Goal: Find contact information: Find contact information

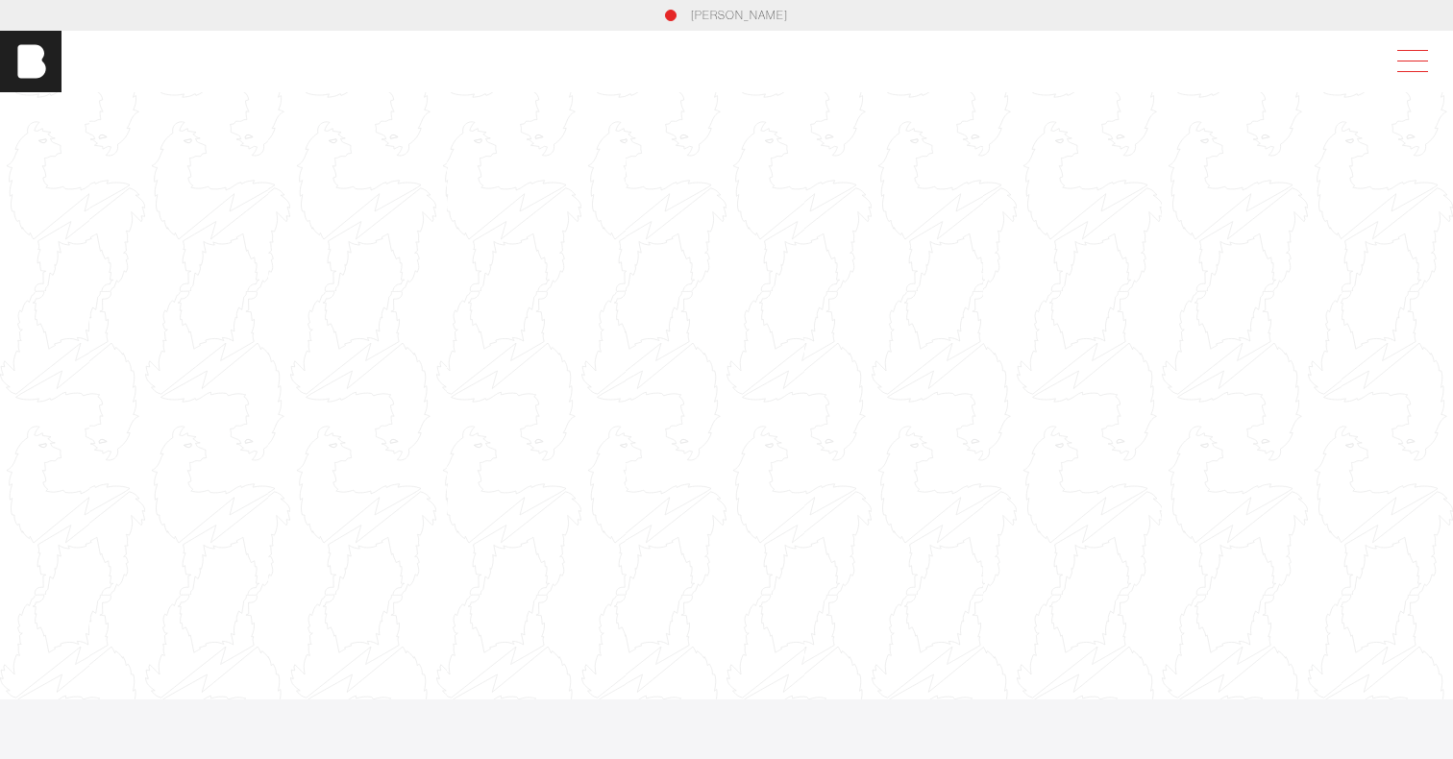
click at [1412, 57] on span at bounding box center [1408, 61] width 44 height 35
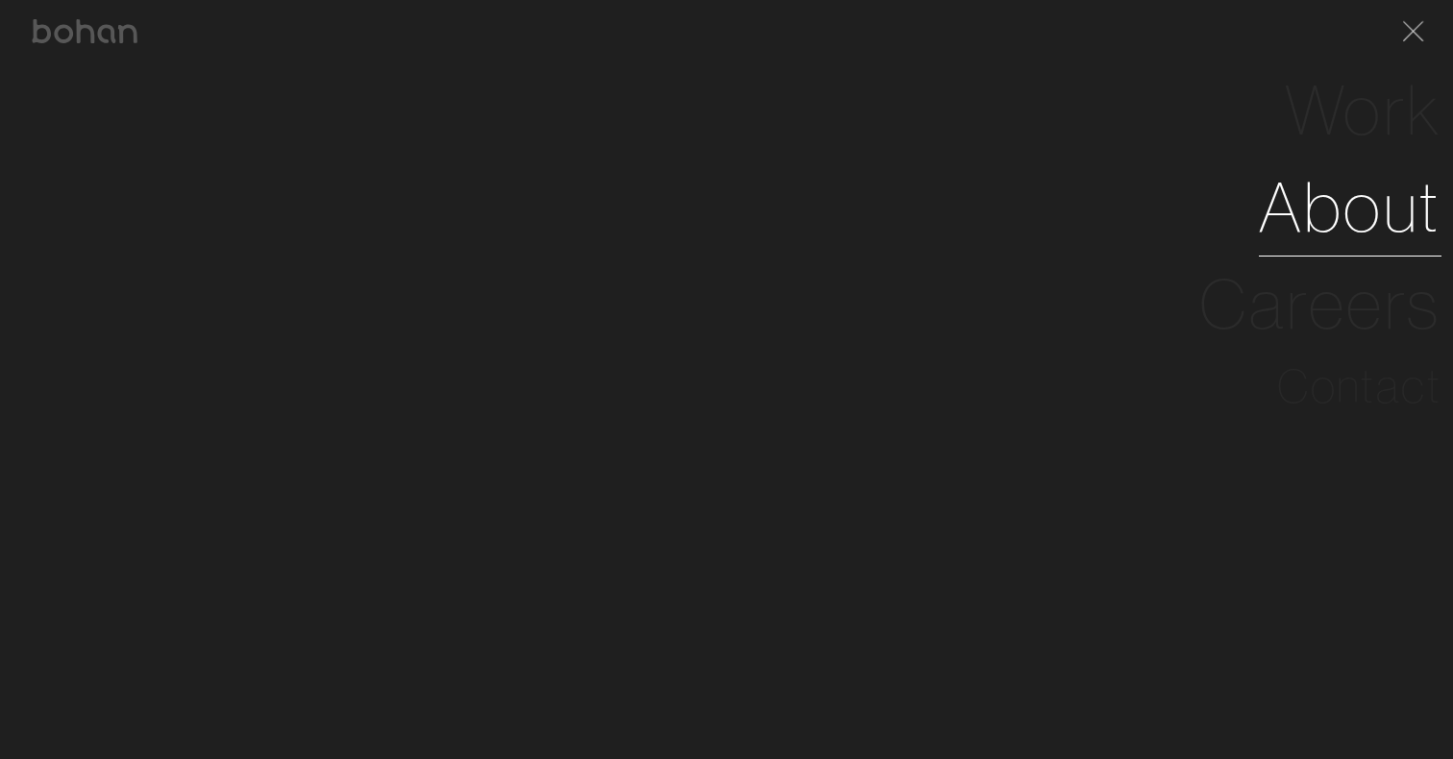
click at [1366, 227] on link "About" at bounding box center [1350, 207] width 183 height 97
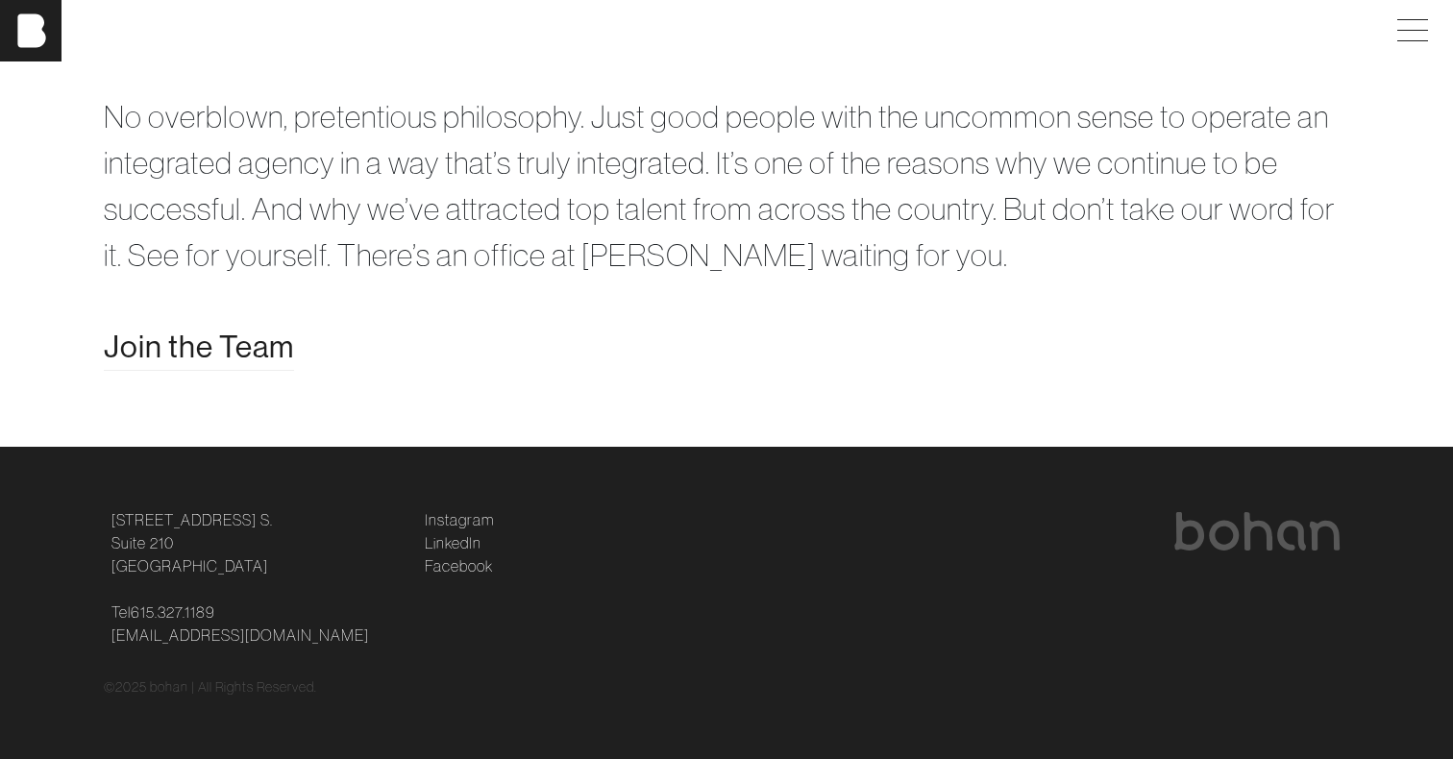
scroll to position [3857, 0]
click at [457, 519] on link "Instagram" at bounding box center [459, 519] width 69 height 23
drag, startPoint x: 278, startPoint y: 628, endPoint x: 113, endPoint y: 626, distance: 164.3
click at [113, 626] on p "Tel [PHONE_NUMBER] [EMAIL_ADDRESS][DOMAIN_NAME]" at bounding box center [256, 623] width 290 height 46
copy link "[EMAIL_ADDRESS][DOMAIN_NAME]"
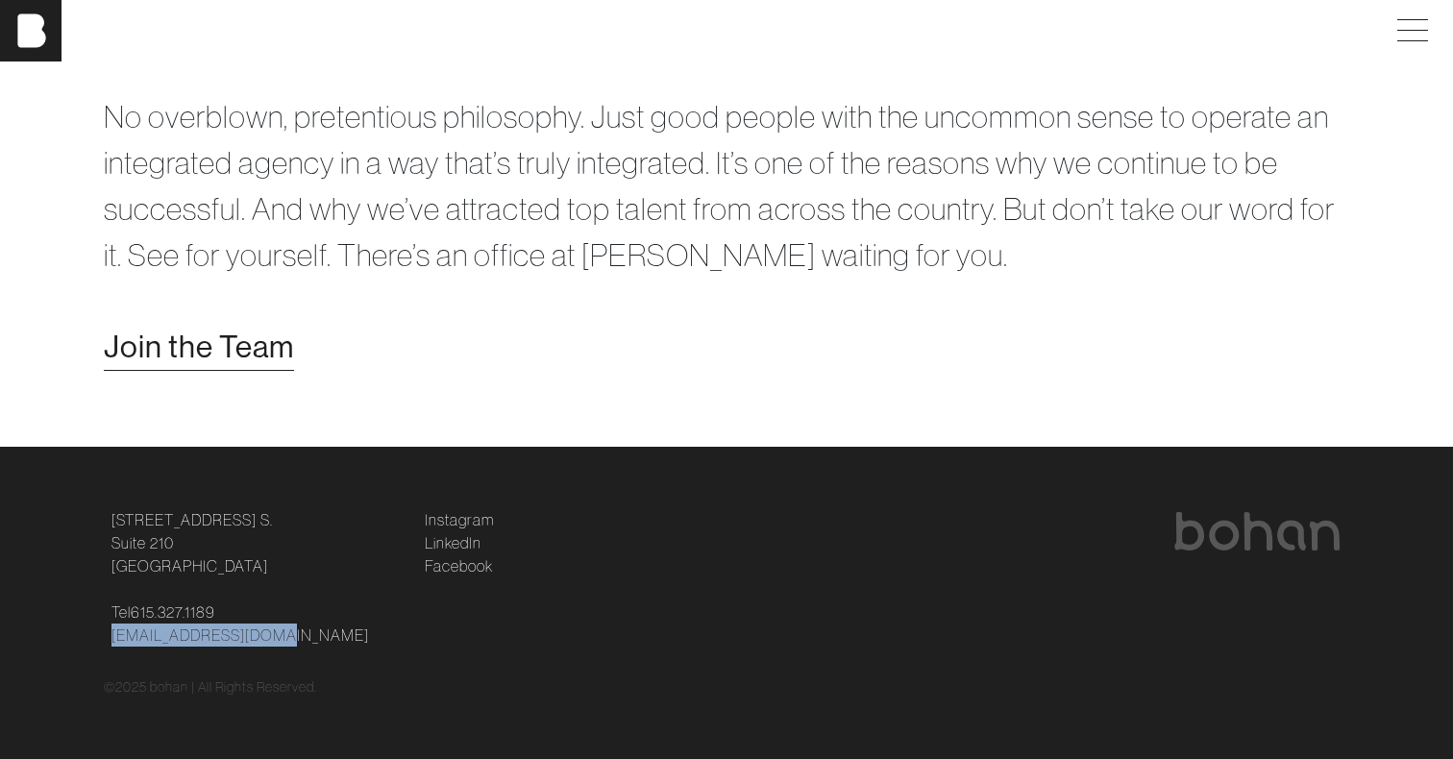
click at [239, 354] on span "Join the Team" at bounding box center [199, 347] width 190 height 46
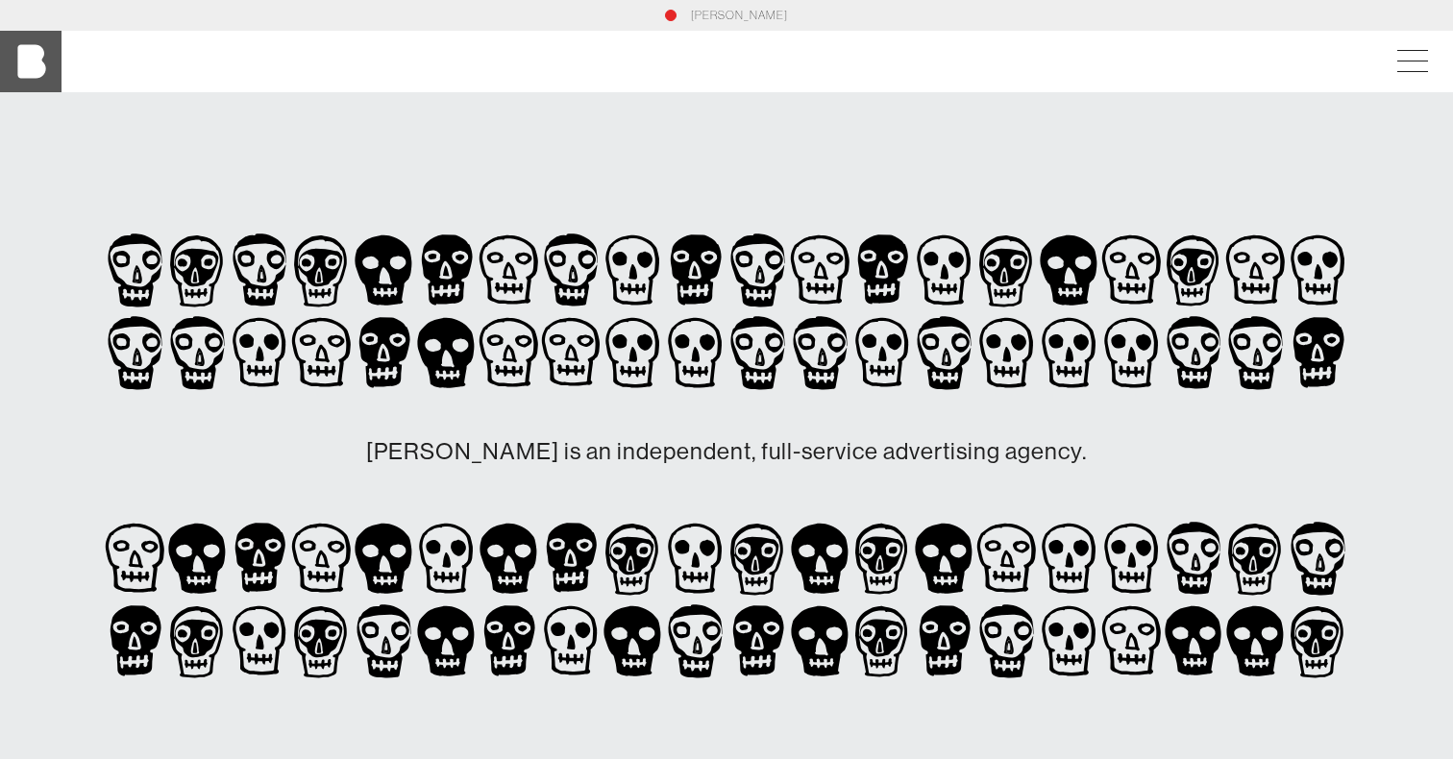
click at [37, 69] on img at bounding box center [30, 61] width 61 height 61
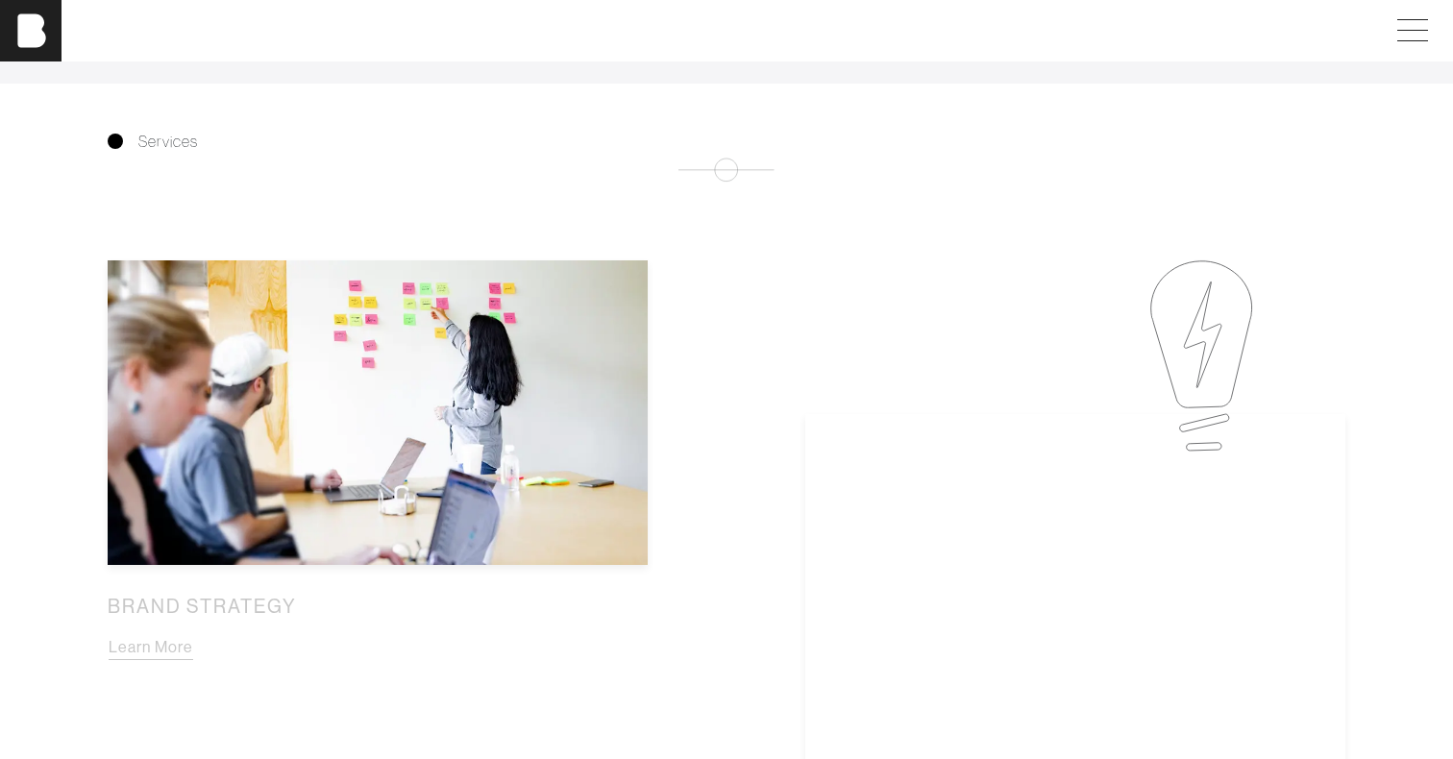
scroll to position [1284, 0]
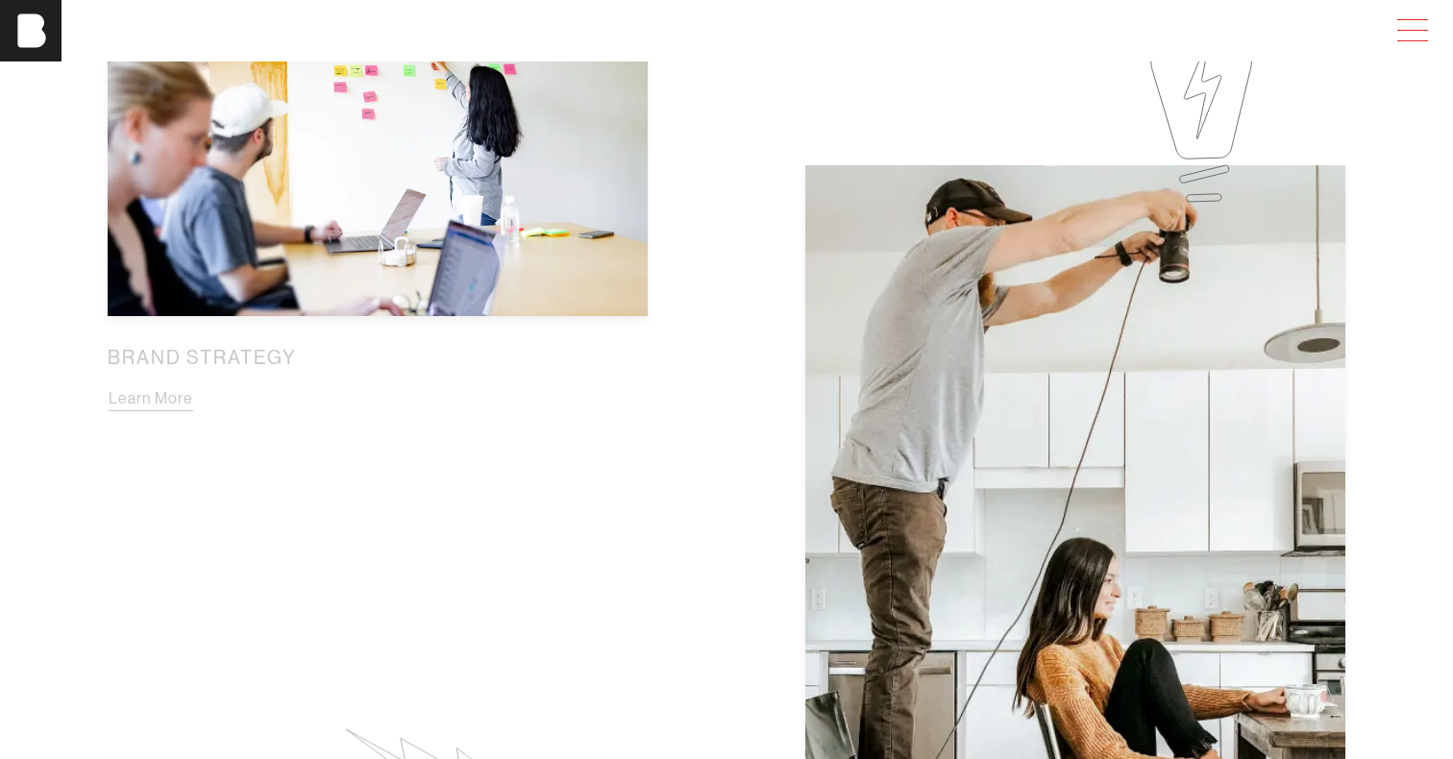
click at [1421, 38] on span at bounding box center [1408, 30] width 44 height 35
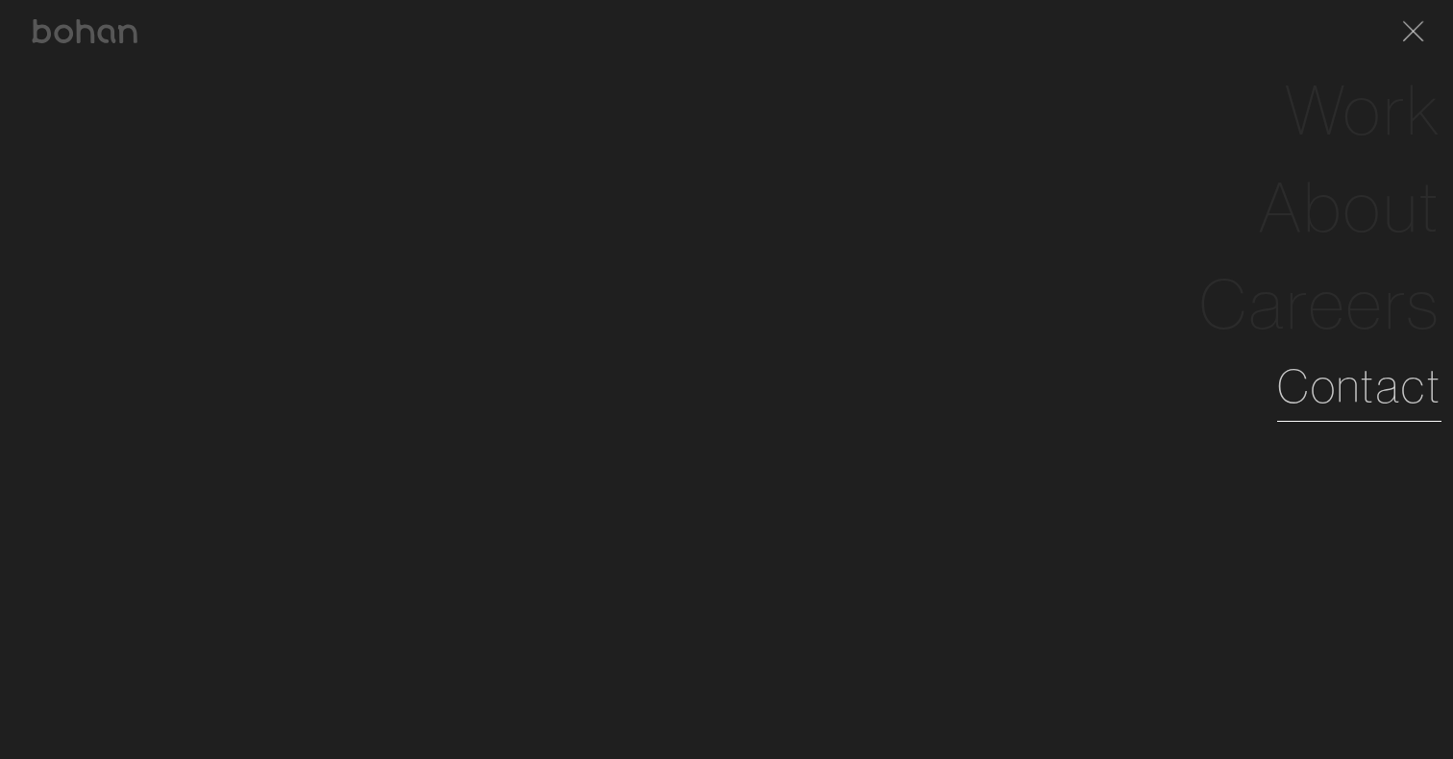
click at [1338, 402] on link "Contact" at bounding box center [1359, 386] width 164 height 69
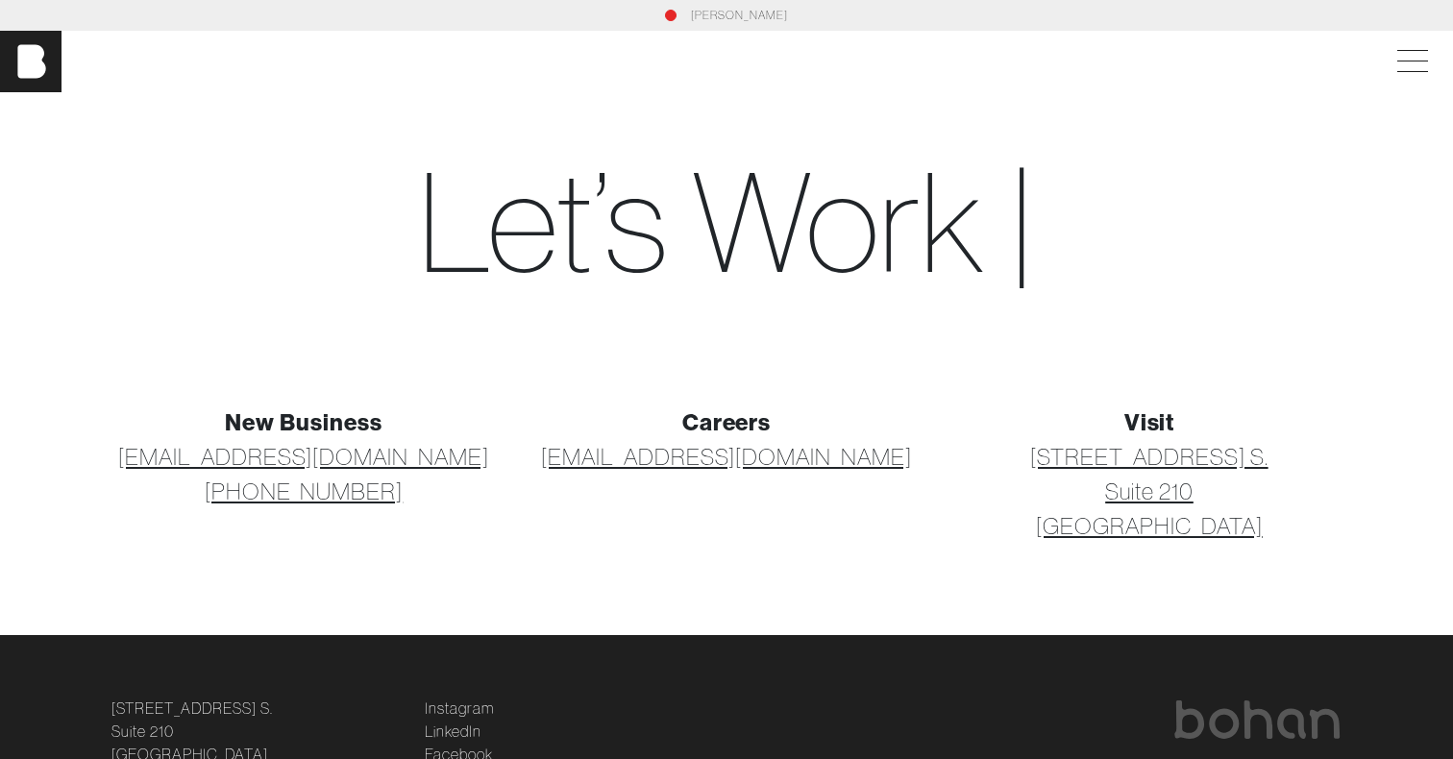
click at [821, 515] on div "Careers [EMAIL_ADDRESS][DOMAIN_NAME]" at bounding box center [726, 473] width 423 height 138
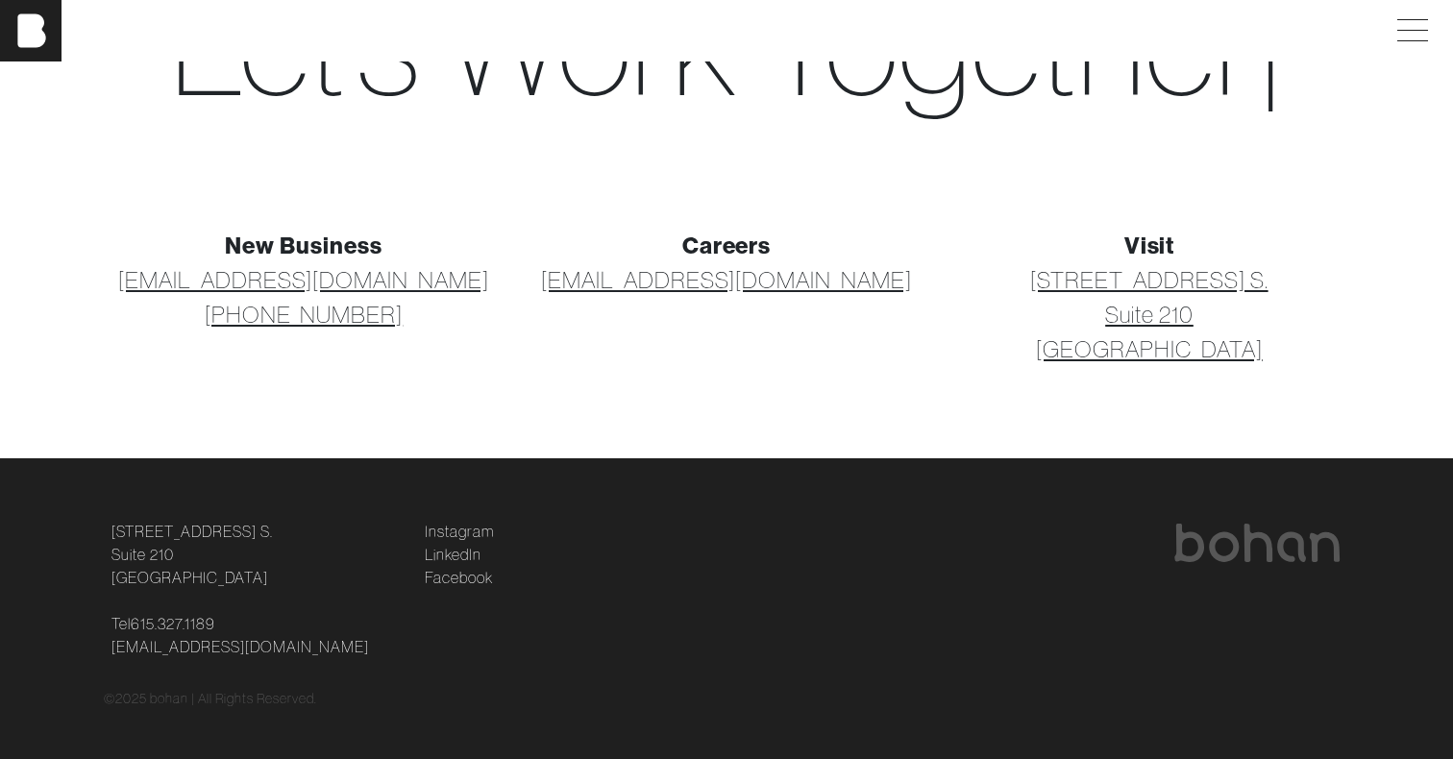
scroll to position [188, 0]
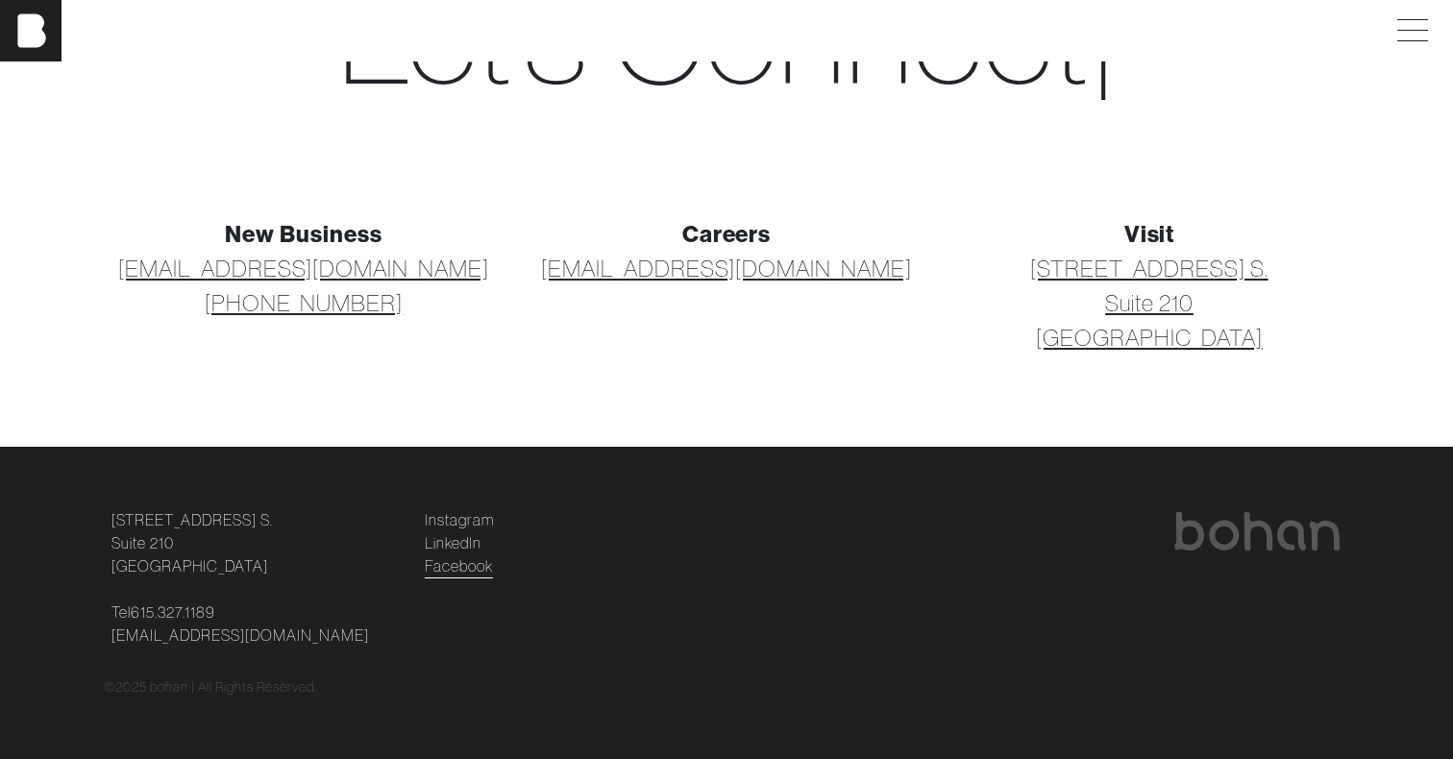
click at [466, 565] on link "Facebook" at bounding box center [459, 565] width 68 height 23
